Goal: Navigation & Orientation: Find specific page/section

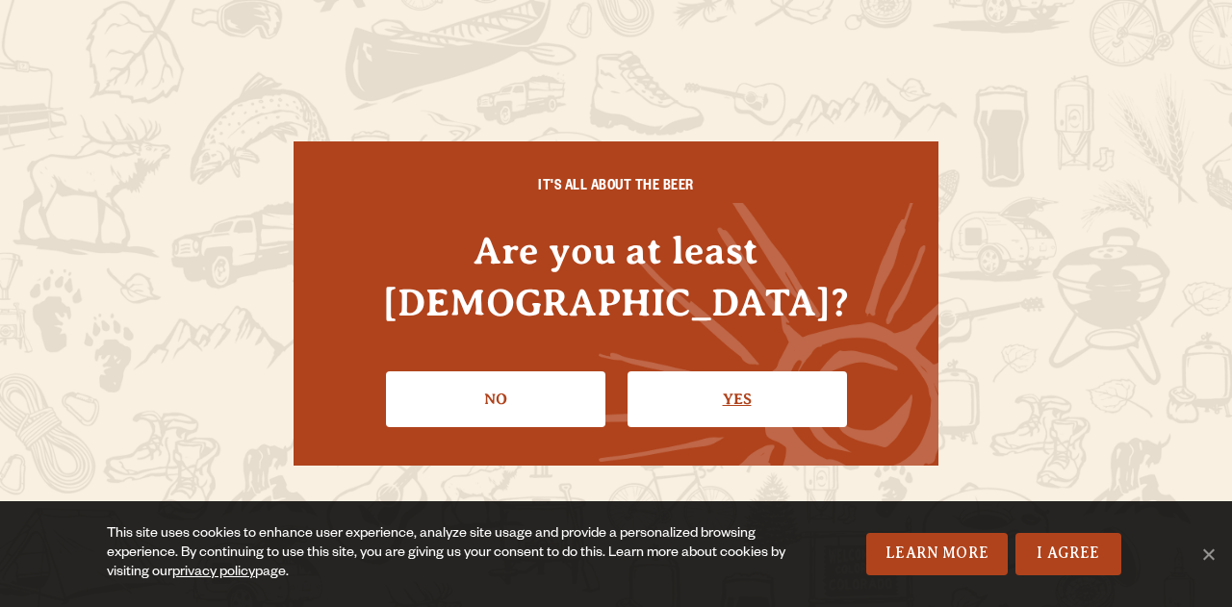
click at [668, 374] on link "Yes" at bounding box center [737, 400] width 219 height 56
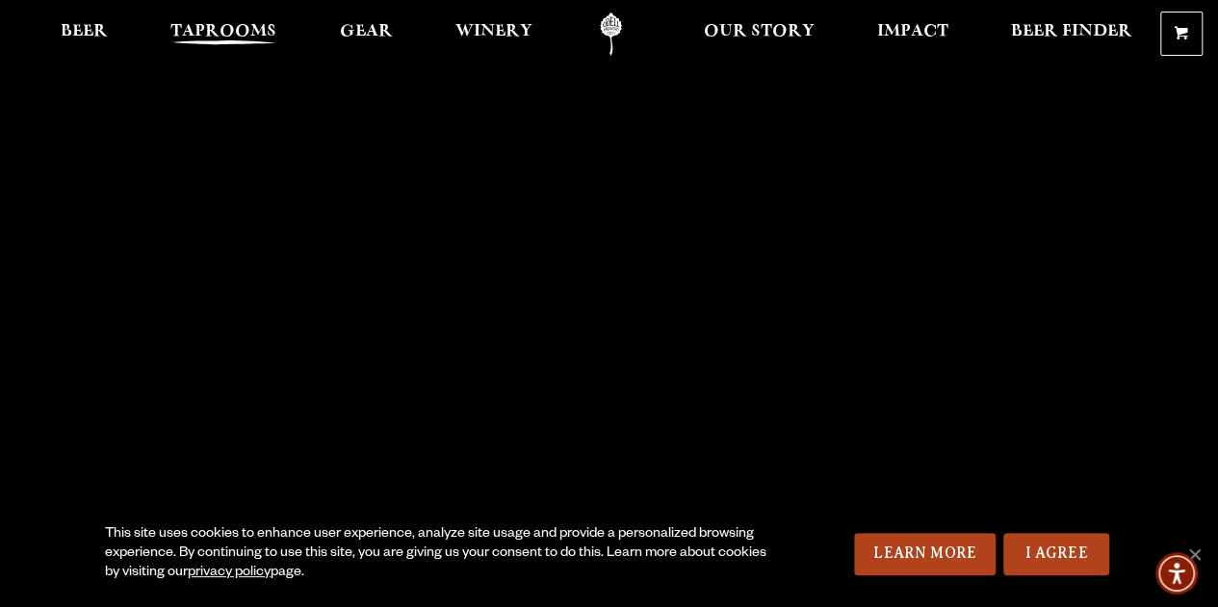
click at [241, 37] on span "Taprooms" at bounding box center [223, 31] width 106 height 15
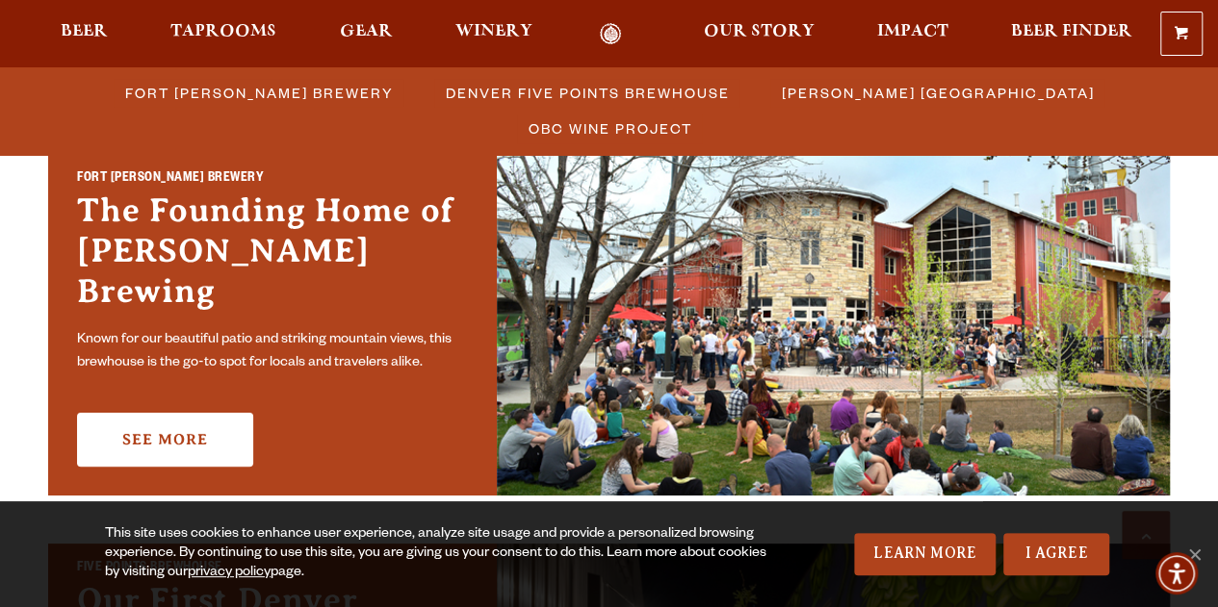
scroll to position [770, 0]
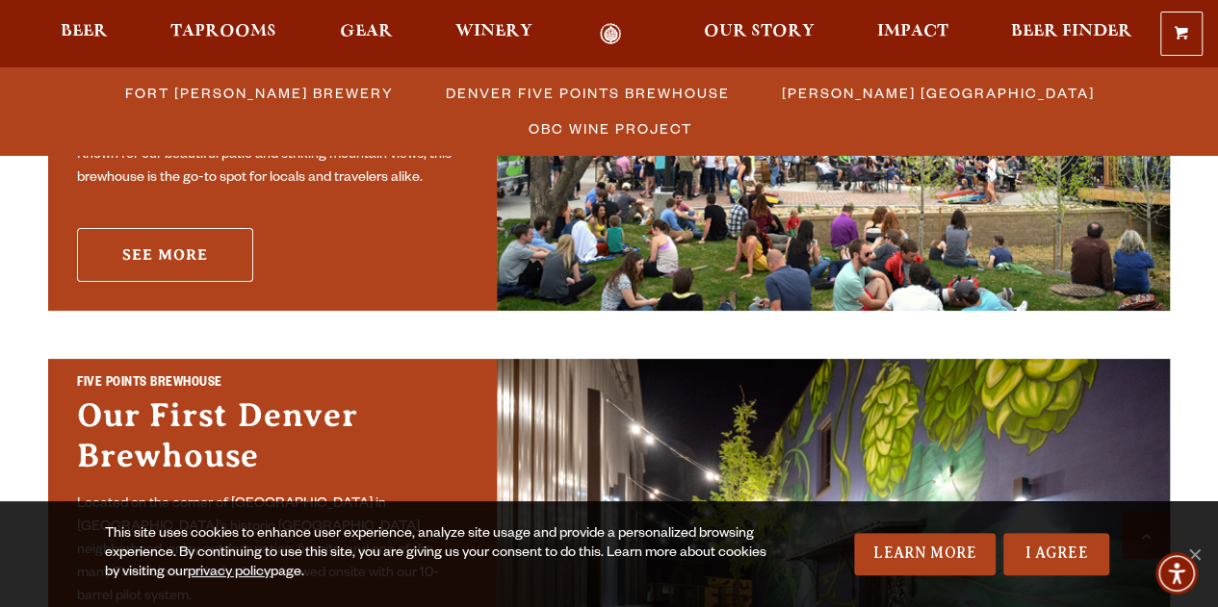
click at [206, 236] on link "See More" at bounding box center [165, 255] width 176 height 54
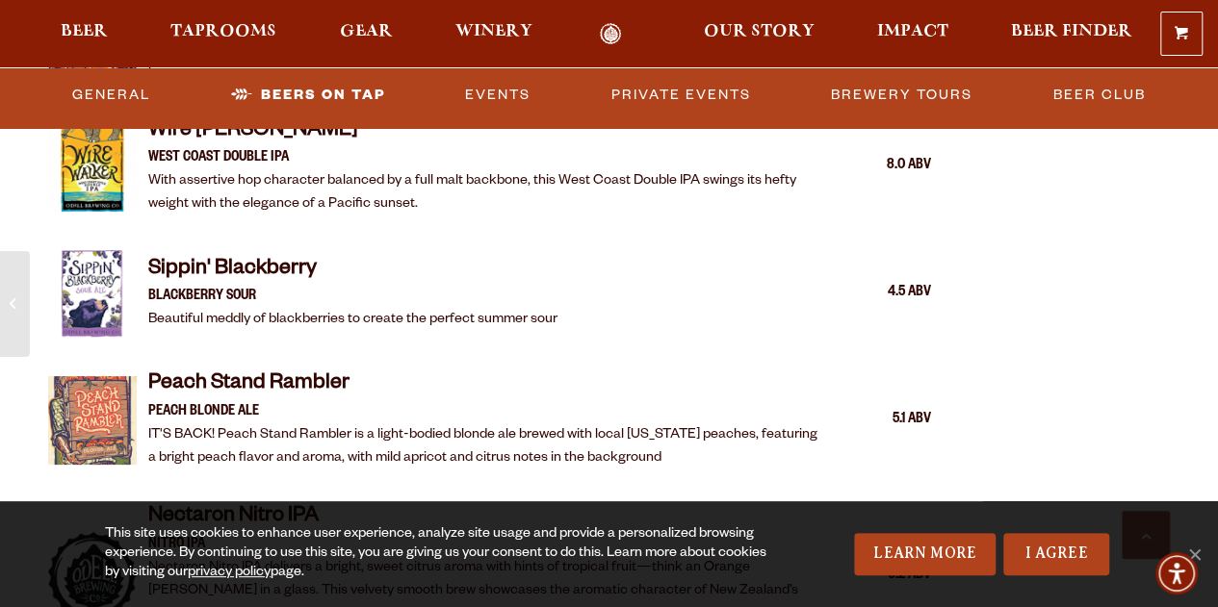
scroll to position [3176, 0]
